Goal: Transaction & Acquisition: Subscribe to service/newsletter

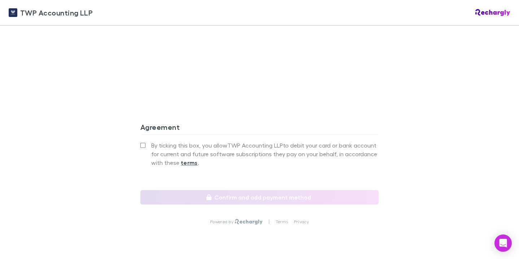
scroll to position [669, 0]
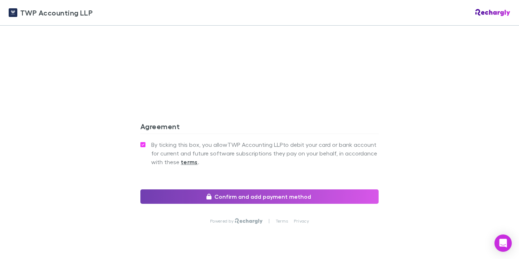
click at [209, 194] on icon "button" at bounding box center [209, 197] width 5 height 6
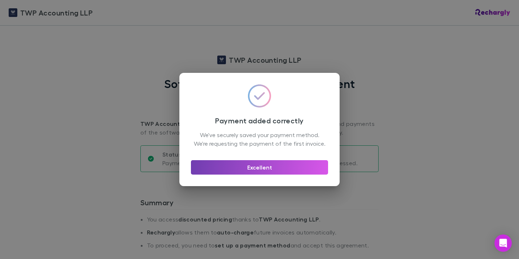
click at [293, 174] on button "Excellent" at bounding box center [259, 167] width 137 height 14
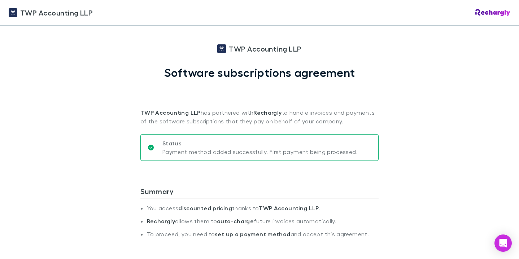
scroll to position [14, 0]
